Goal: Task Accomplishment & Management: Manage account settings

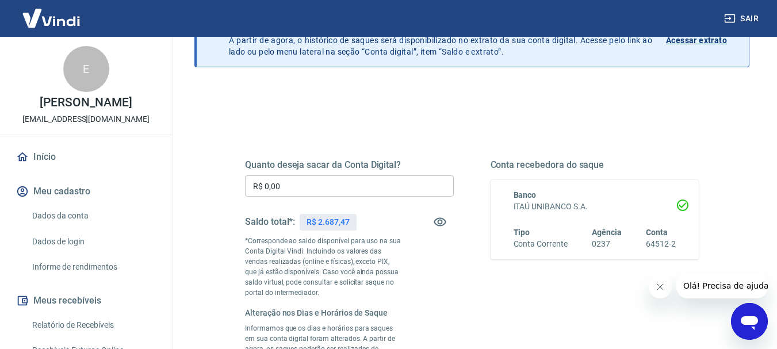
scroll to position [96, 0]
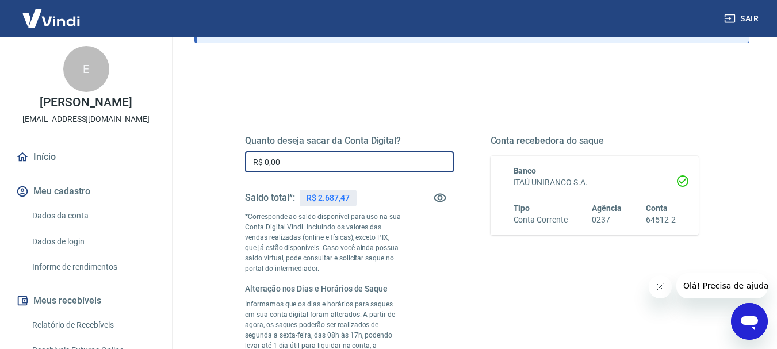
drag, startPoint x: 277, startPoint y: 174, endPoint x: 208, endPoint y: 143, distance: 76.2
click at [225, 152] on div "Quanto deseja sacar da Conta Digital? R$ 0,00 ​ Saldo total*: R$ 2.687,47 *Corr…" at bounding box center [471, 282] width 509 height 395
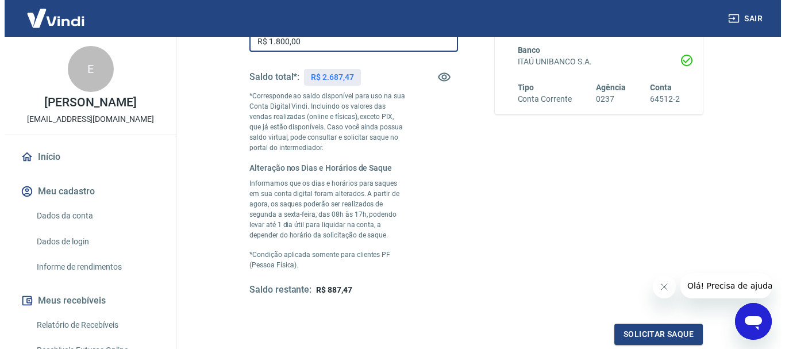
scroll to position [251, 0]
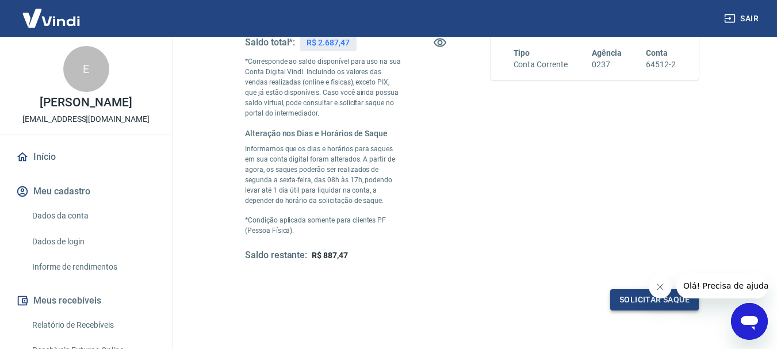
type input "R$ 1.800,00"
click at [646, 301] on button "Solicitar saque" at bounding box center [654, 299] width 89 height 21
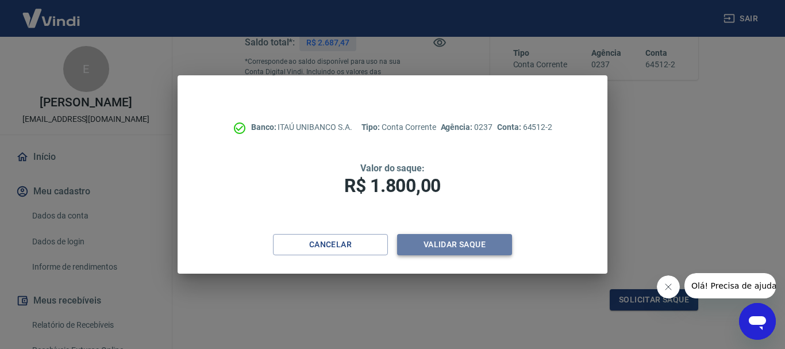
click at [457, 245] on button "Validar saque" at bounding box center [454, 244] width 115 height 21
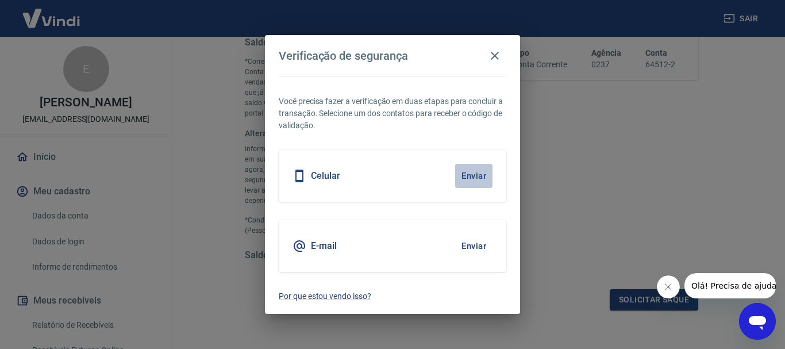
click at [478, 171] on button "Enviar" at bounding box center [473, 176] width 37 height 24
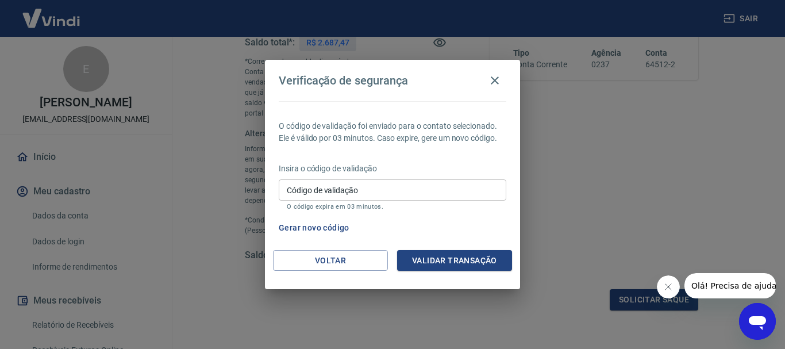
click at [376, 191] on input "Código de validação" at bounding box center [393, 189] width 228 height 21
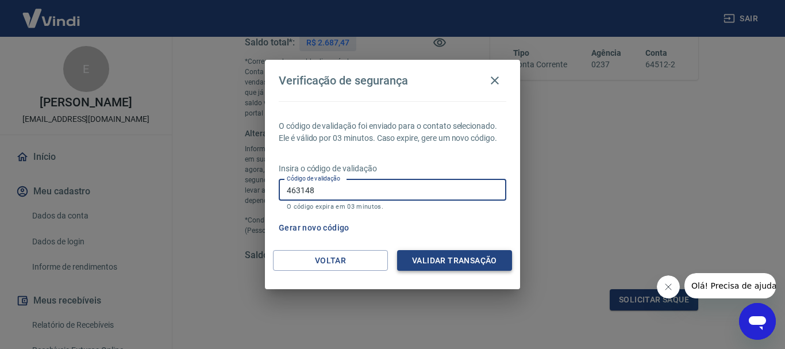
type input "463148"
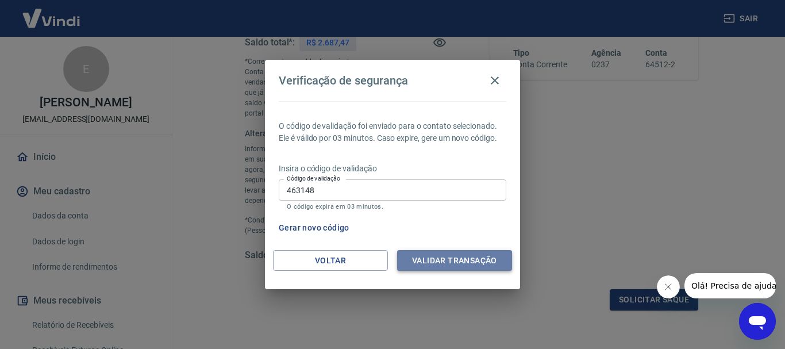
click at [455, 259] on button "Validar transação" at bounding box center [454, 260] width 115 height 21
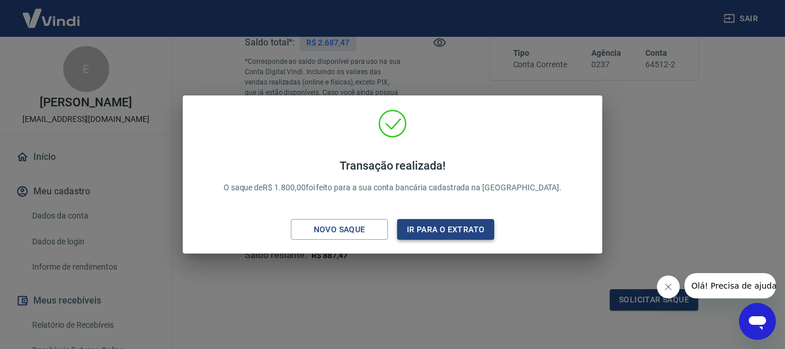
click at [448, 229] on button "Ir para o extrato" at bounding box center [445, 229] width 97 height 21
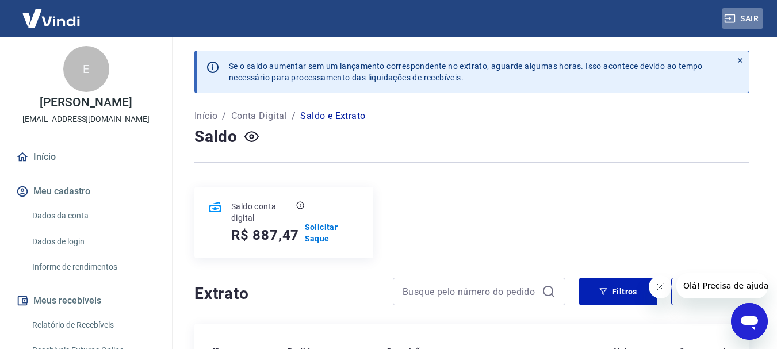
click at [744, 17] on button "Sair" at bounding box center [741, 18] width 41 height 21
